Goal: Information Seeking & Learning: Learn about a topic

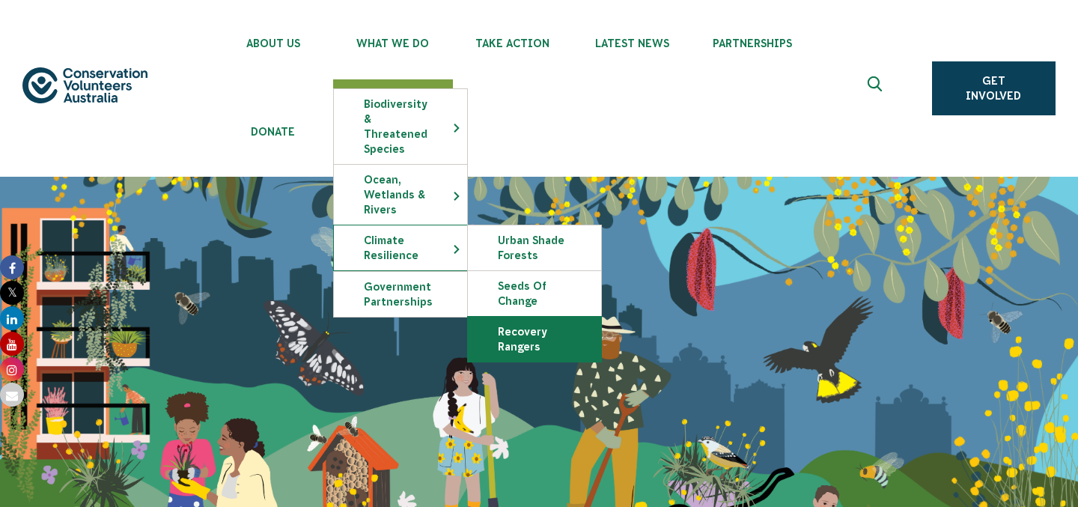
click at [528, 321] on link "Recovery Rangers" at bounding box center [534, 339] width 133 height 45
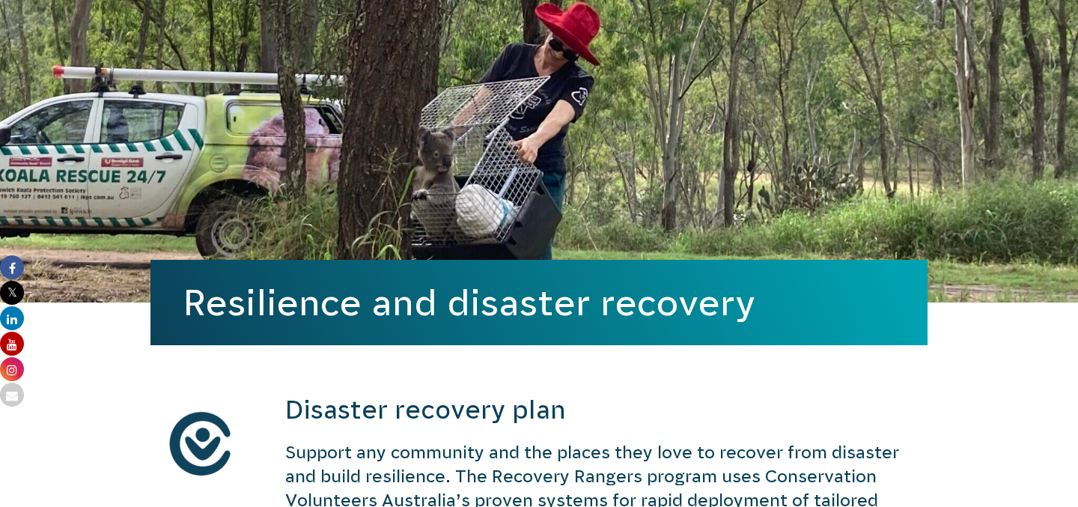
scroll to position [405, 0]
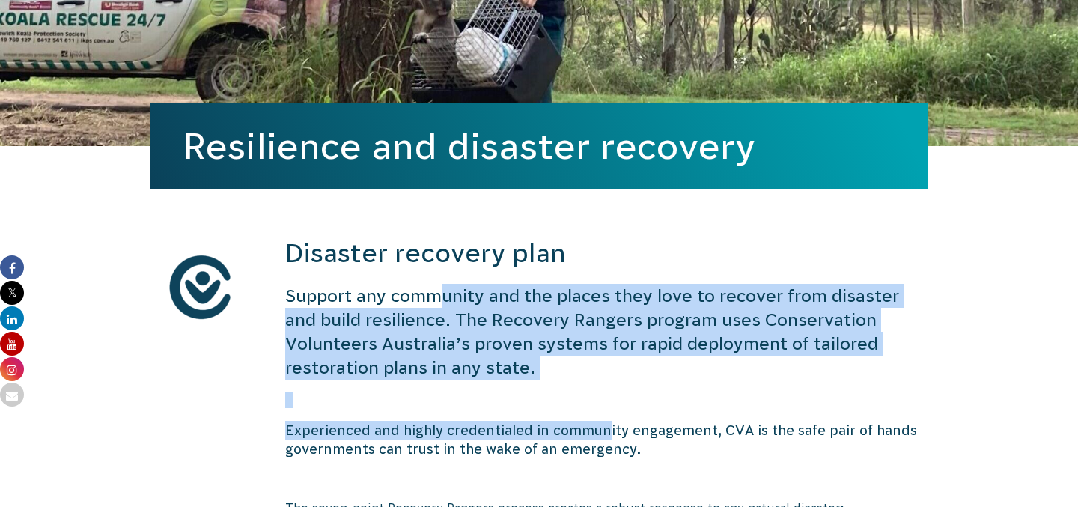
drag, startPoint x: 437, startPoint y: 293, endPoint x: 608, endPoint y: 440, distance: 225.7
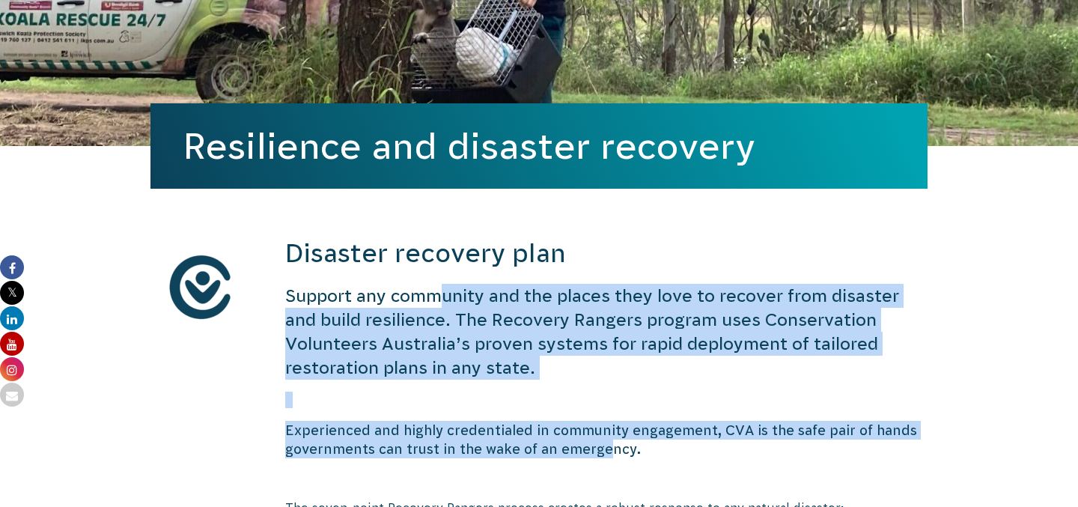
click at [606, 440] on h5 "Experienced and highly credentialed in community engagement, CVA is the safe pa…" at bounding box center [606, 439] width 642 height 37
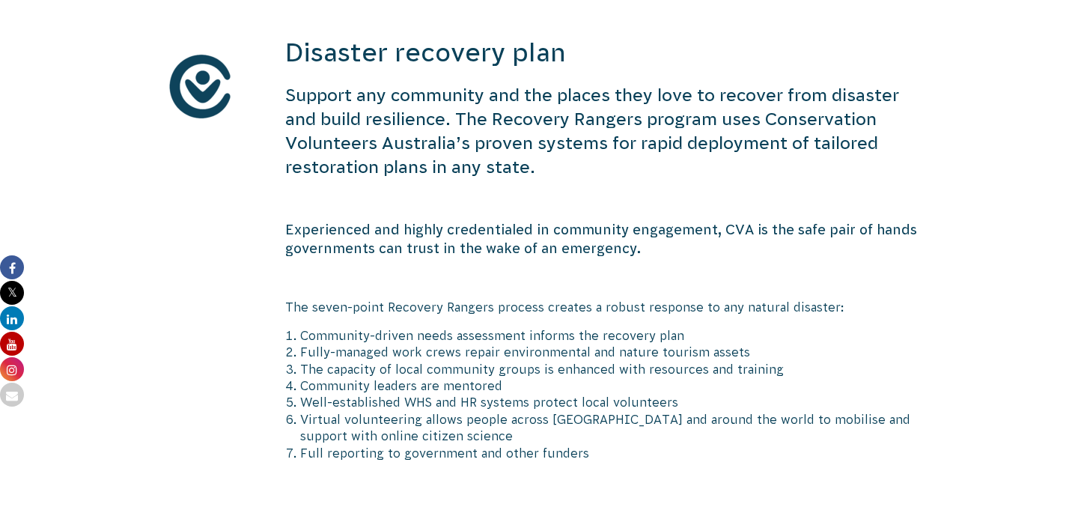
scroll to position [611, 0]
